Goal: Navigation & Orientation: Understand site structure

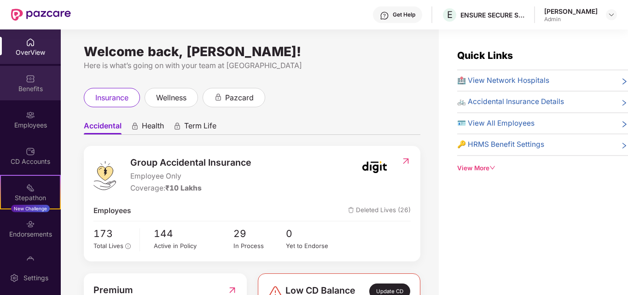
click at [37, 87] on div "Benefits" at bounding box center [30, 88] width 61 height 9
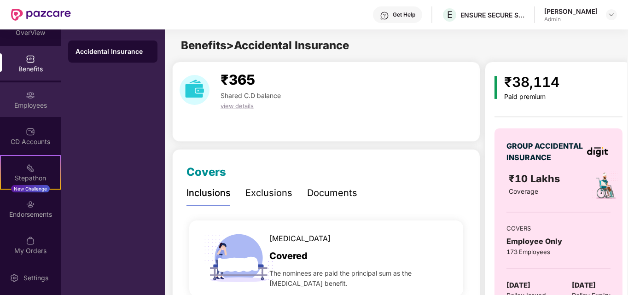
scroll to position [23, 0]
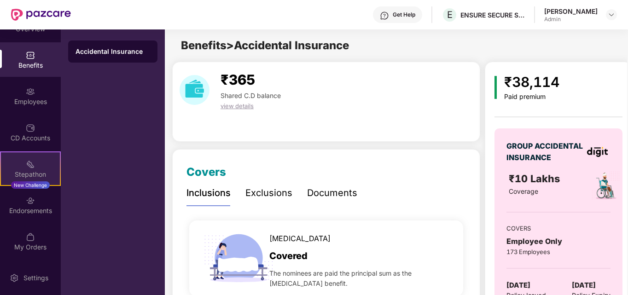
click at [38, 176] on div "Stepathon" at bounding box center [30, 174] width 59 height 9
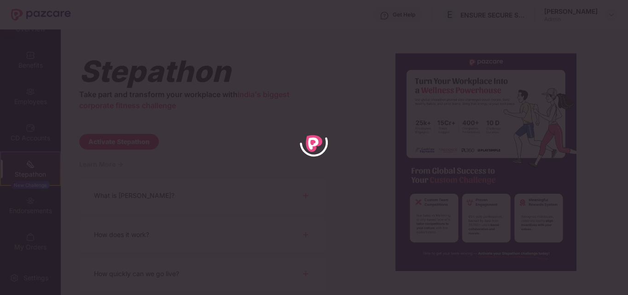
click at [38, 176] on div at bounding box center [314, 147] width 628 height 295
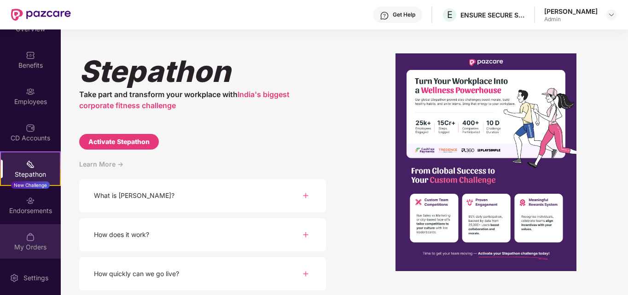
click at [30, 240] on img at bounding box center [30, 237] width 9 height 9
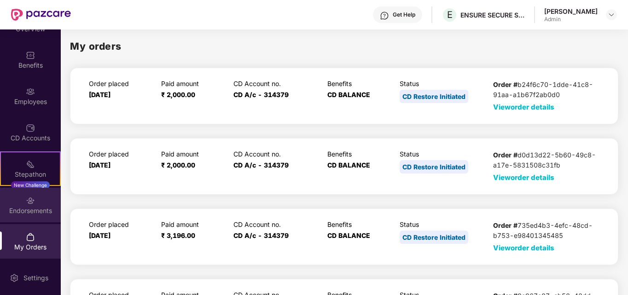
click at [37, 205] on div "Endorsements" at bounding box center [30, 205] width 61 height 35
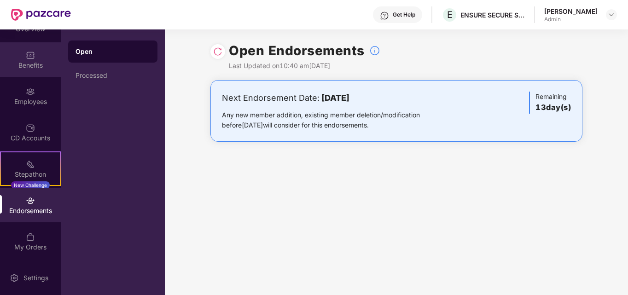
click at [26, 57] on img at bounding box center [30, 55] width 9 height 9
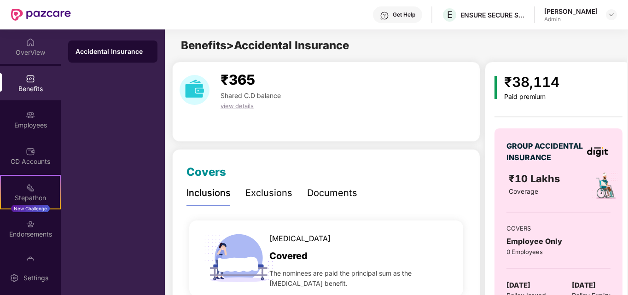
click at [28, 50] on div "OverView" at bounding box center [30, 52] width 61 height 9
